Goal: Task Accomplishment & Management: Complete application form

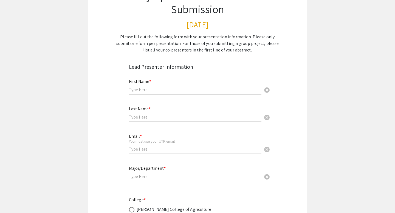
scroll to position [61, 0]
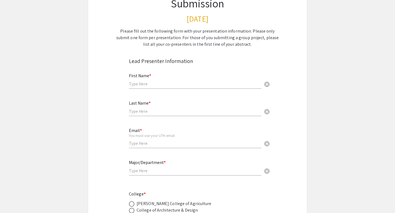
click at [143, 72] on div "First Name * cancel" at bounding box center [195, 78] width 133 height 21
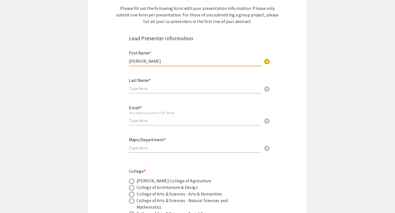
scroll to position [86, 0]
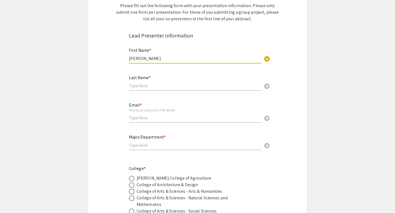
type input "[PERSON_NAME]"
click at [152, 87] on input "text" at bounding box center [195, 86] width 133 height 6
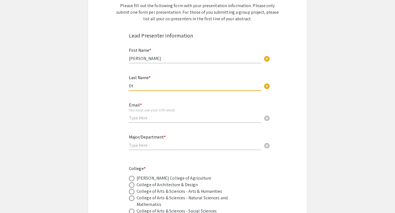
type input "D"
type input "[PERSON_NAME]"
click at [142, 119] on input "email" at bounding box center [195, 118] width 133 height 6
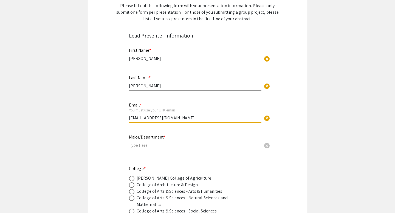
type input "[EMAIL_ADDRESS][DOMAIN_NAME]"
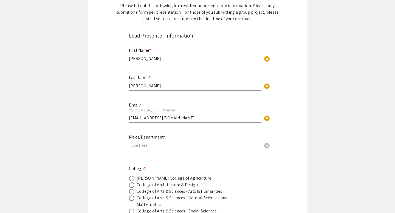
click at [143, 148] on input "text" at bounding box center [195, 146] width 133 height 6
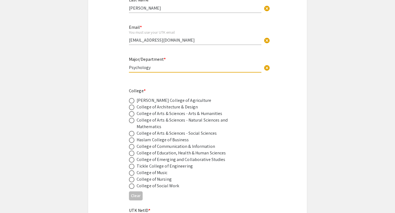
scroll to position [168, 0]
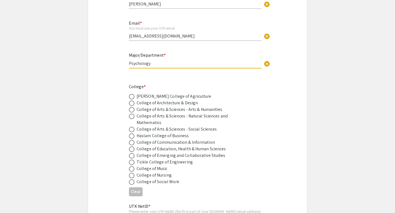
type input "Psychology"
click at [134, 111] on span at bounding box center [131, 109] width 5 height 5
click at [134, 111] on input "radio" at bounding box center [131, 109] width 5 height 5
radio input "true"
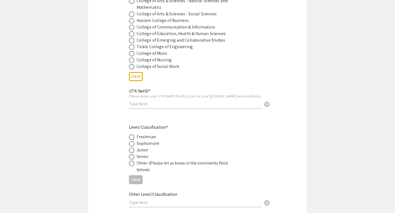
scroll to position [285, 0]
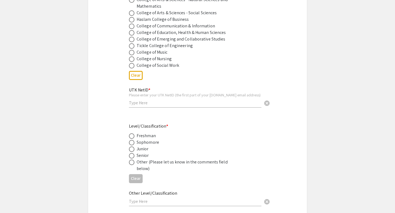
click at [141, 101] on input "text" at bounding box center [195, 103] width 133 height 6
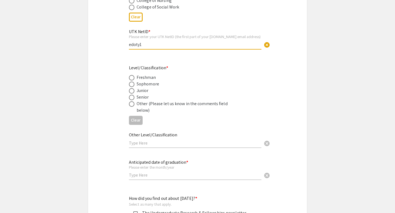
scroll to position [346, 0]
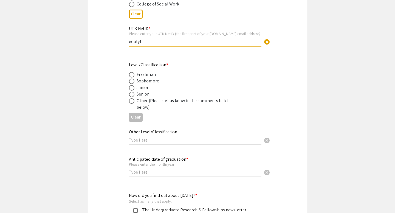
type input "edoty1"
click at [132, 97] on span at bounding box center [131, 94] width 5 height 5
click at [132, 97] on input "radio" at bounding box center [131, 94] width 5 height 5
radio input "true"
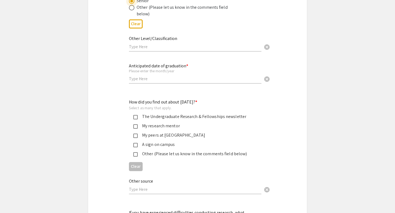
scroll to position [440, 0]
click at [148, 80] on input "text" at bounding box center [195, 79] width 133 height 6
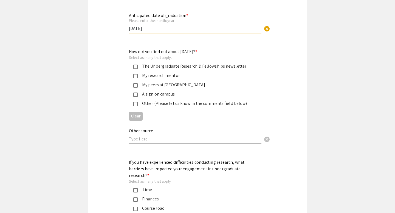
scroll to position [493, 0]
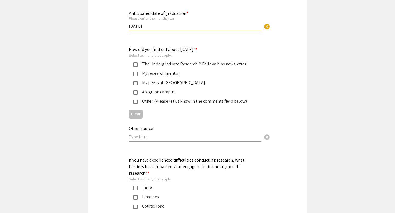
type input "[DATE]"
click at [134, 61] on div "How did you find out about [DATE]? * Select as many that apply. The Undergradua…" at bounding box center [193, 75] width 128 height 58
click at [135, 63] on div "The Undergraduate Research & Fellowships newsletter" at bounding box center [193, 64] width 128 height 7
click at [137, 76] on mat-pseudo-checkbox at bounding box center [135, 74] width 4 height 4
click at [137, 83] on mat-pseudo-checkbox at bounding box center [135, 83] width 4 height 4
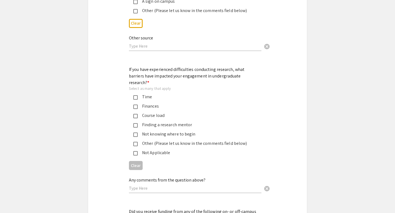
scroll to position [575, 0]
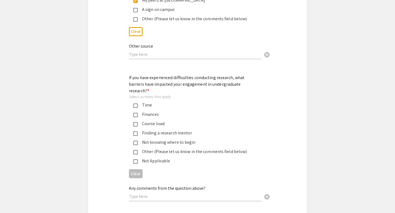
click at [135, 18] on div "Other (Please let us know in the comments field below)" at bounding box center [193, 19] width 128 height 7
click at [151, 57] on input "text" at bounding box center [195, 55] width 133 height 6
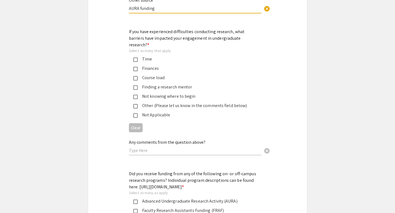
scroll to position [621, 0]
type input "AURA funding"
click at [138, 56] on div "Time" at bounding box center [195, 59] width 115 height 7
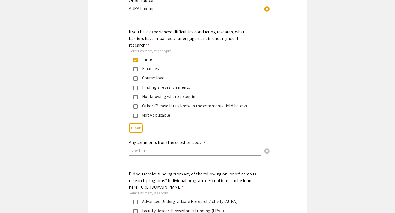
click at [136, 77] on mat-pseudo-checkbox at bounding box center [135, 79] width 4 height 4
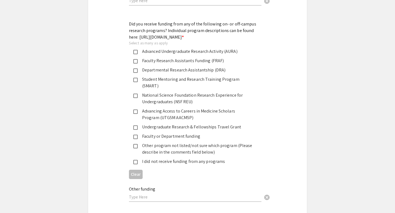
scroll to position [772, 0]
click at [140, 54] on div "Advanced Undergraduate Research Activity (AURA)" at bounding box center [195, 50] width 115 height 7
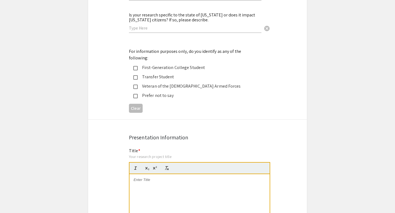
scroll to position [963, 0]
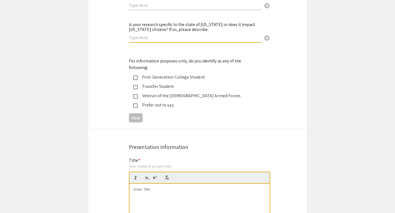
click at [192, 35] on input "text" at bounding box center [195, 38] width 133 height 6
type input "I"
type input "My research could be"
drag, startPoint x: 174, startPoint y: 33, endPoint x: 91, endPoint y: 33, distance: 82.6
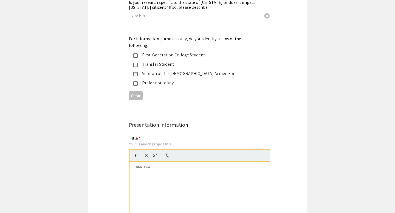
scroll to position [990, 0]
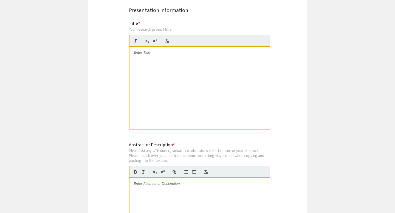
click at [158, 71] on div at bounding box center [199, 88] width 140 height 82
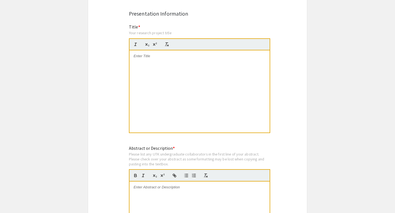
scroll to position [1101, 0]
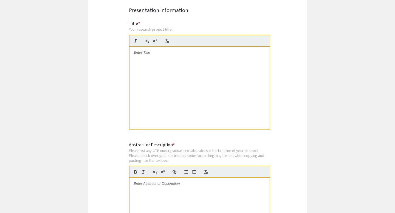
click at [160, 52] on div at bounding box center [199, 88] width 140 height 82
click at [162, 93] on div "The relationship between infant vocal maturity and caregiver use of infant-dire…" at bounding box center [199, 88] width 140 height 82
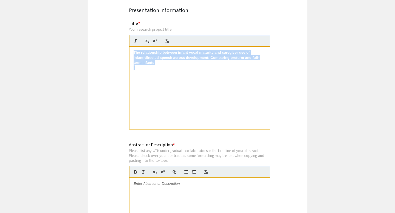
drag, startPoint x: 241, startPoint y: 112, endPoint x: 125, endPoint y: 37, distance: 137.9
click at [125, 37] on div "Title * Your research project title The relationship between infant vocal matur…" at bounding box center [197, 78] width 145 height 117
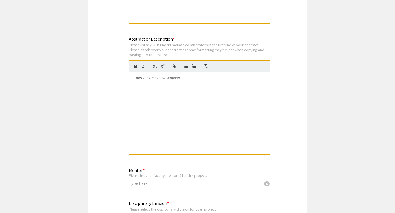
scroll to position [1211, 0]
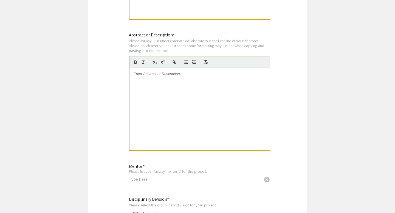
click at [153, 83] on div at bounding box center [199, 109] width 140 height 82
click at [153, 100] on div at bounding box center [199, 109] width 140 height 82
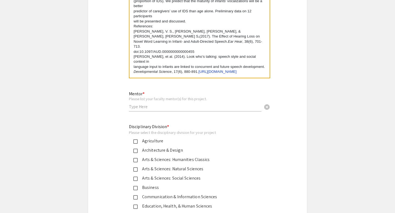
scroll to position [1284, 0]
click at [147, 92] on div "Mentor * Please list your faculty mentor(s) for this project. cancel" at bounding box center [195, 99] width 133 height 26
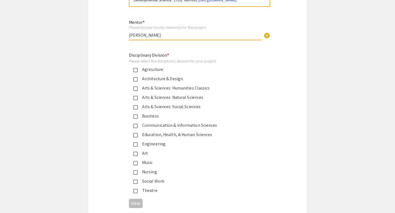
scroll to position [1356, 0]
type input "[PERSON_NAME]"
click at [138, 103] on div "Arts & Sciences: Social Sciences" at bounding box center [195, 106] width 115 height 7
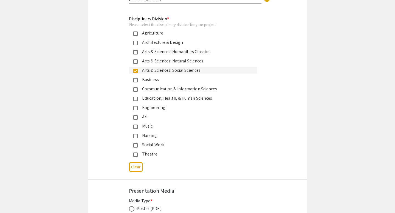
scroll to position [1451, 0]
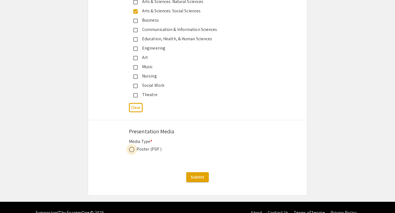
click at [132, 147] on span at bounding box center [131, 149] width 5 height 5
click at [132, 147] on input "radio" at bounding box center [131, 149] width 5 height 5
radio input "true"
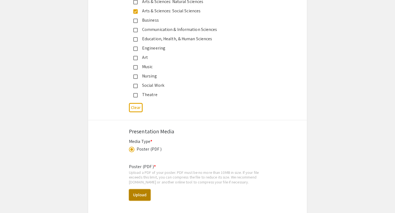
click at [143, 190] on button "Upload" at bounding box center [140, 196] width 22 height 12
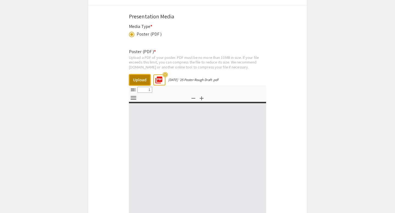
type input "0"
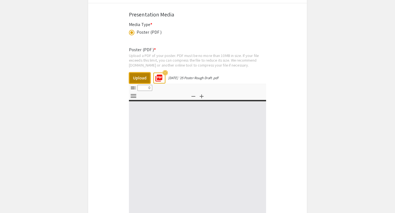
select select "custom"
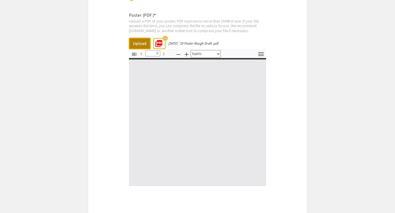
type input "1"
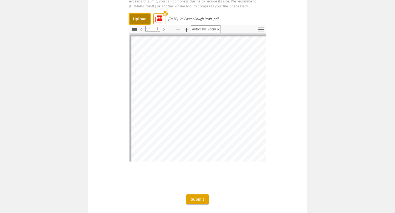
scroll to position [1628, 0]
select select "auto"
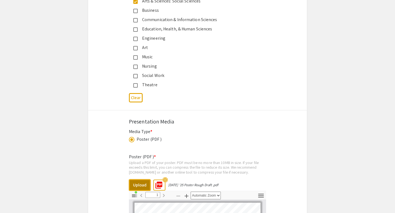
scroll to position [1650, 0]
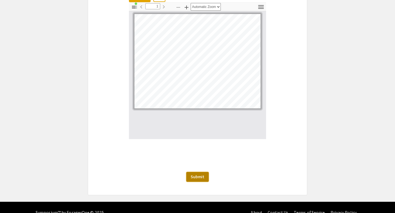
click at [194, 174] on span "Submit" at bounding box center [198, 177] width 14 height 6
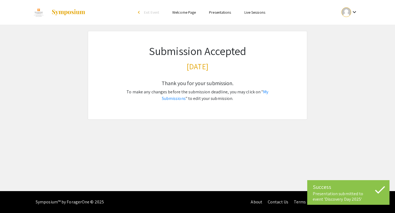
scroll to position [0, 0]
